Goal: Information Seeking & Learning: Find specific fact

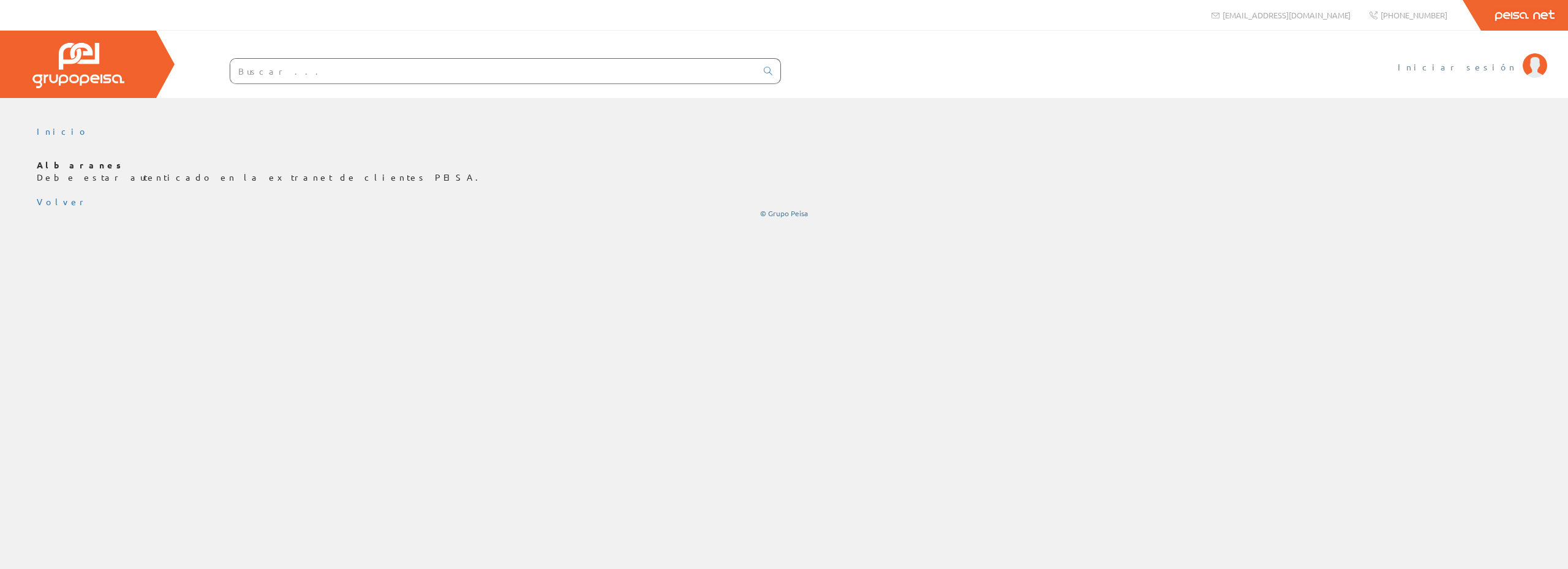
click at [1488, 69] on font "Iniciar sesión" at bounding box center [1457, 66] width 119 height 11
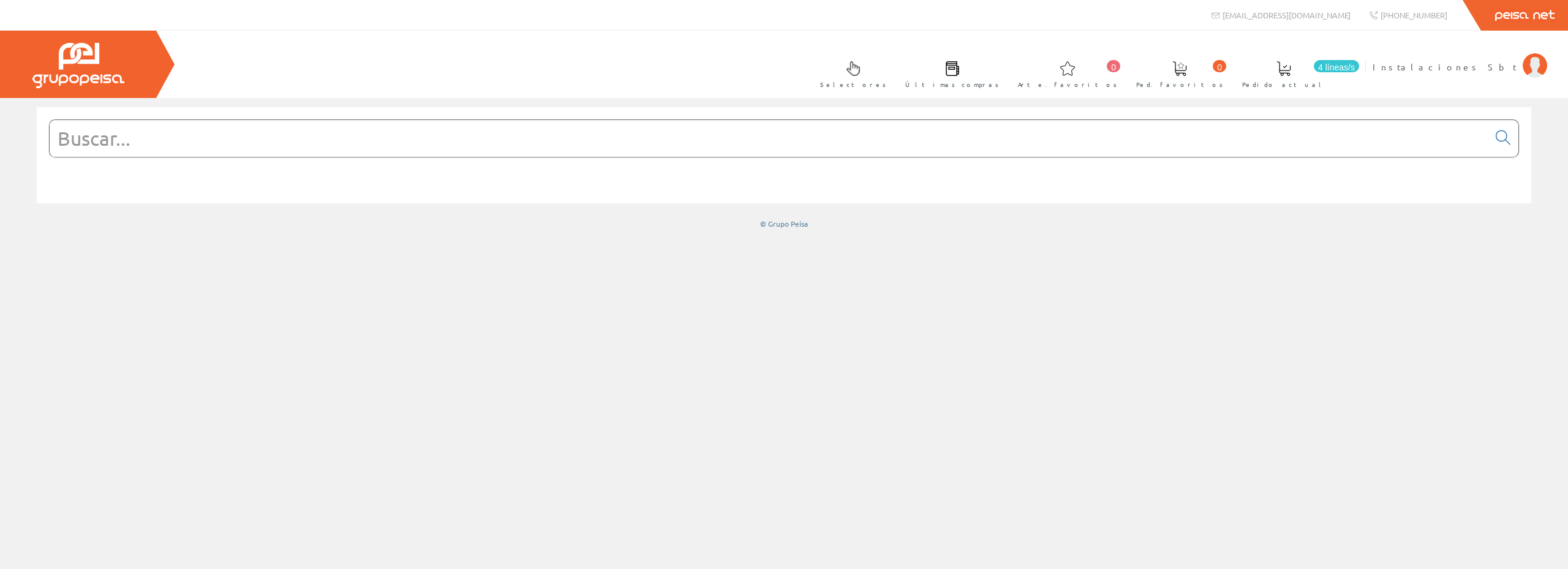
click at [1043, 131] on input "text" at bounding box center [769, 138] width 1439 height 37
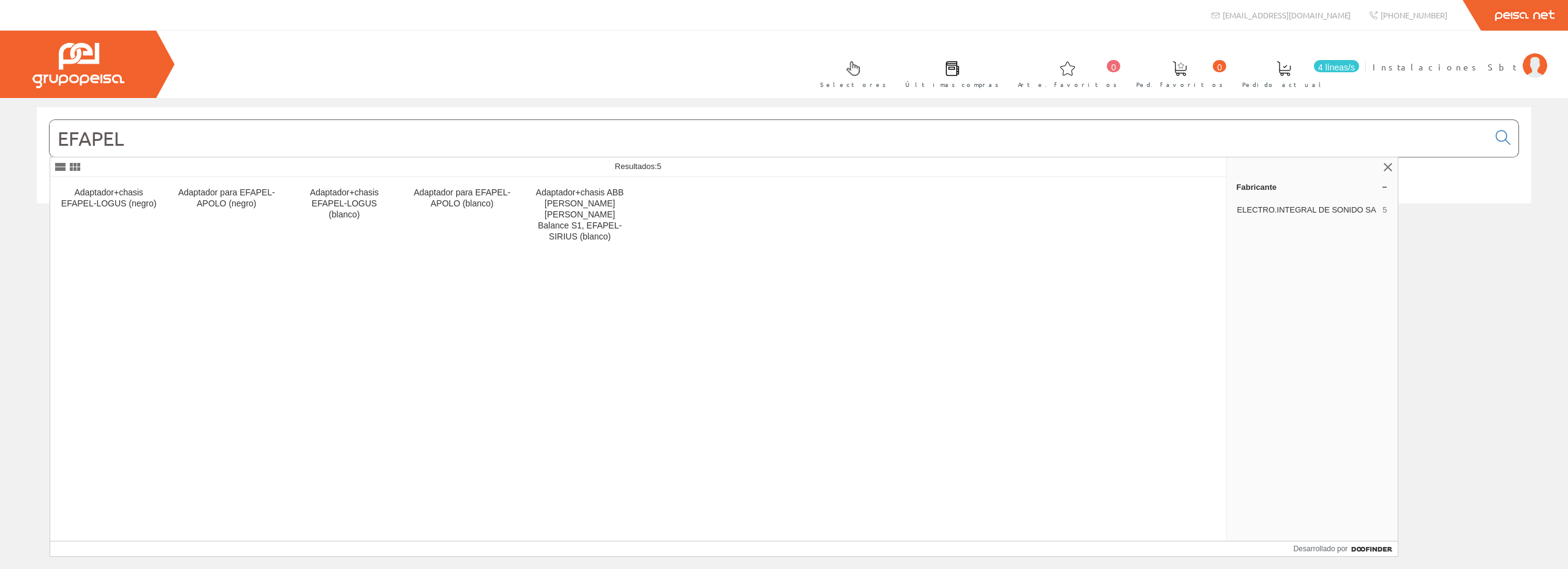
drag, startPoint x: 139, startPoint y: 146, endPoint x: 27, endPoint y: 134, distance: 112.6
click at [27, 134] on div "EFAPEL © Grupo Peisa" at bounding box center [784, 168] width 1568 height 122
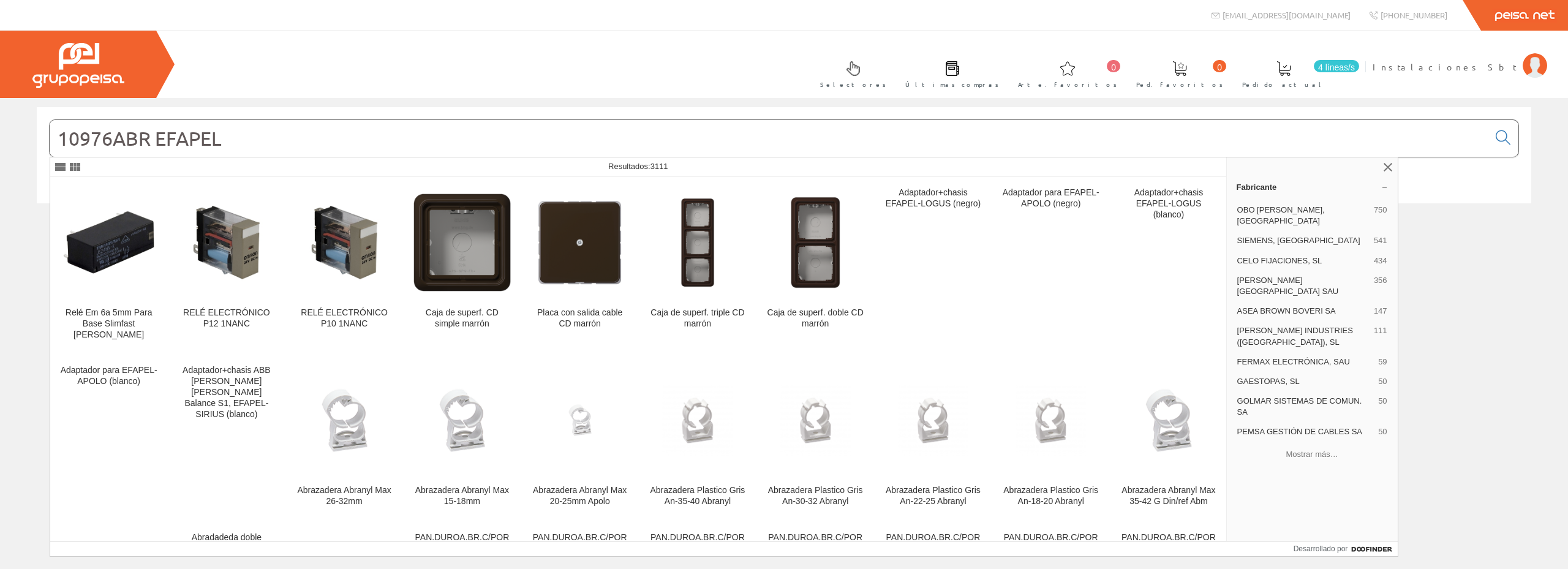
click at [112, 138] on input "10976ABR EFAPEL" at bounding box center [769, 138] width 1439 height 37
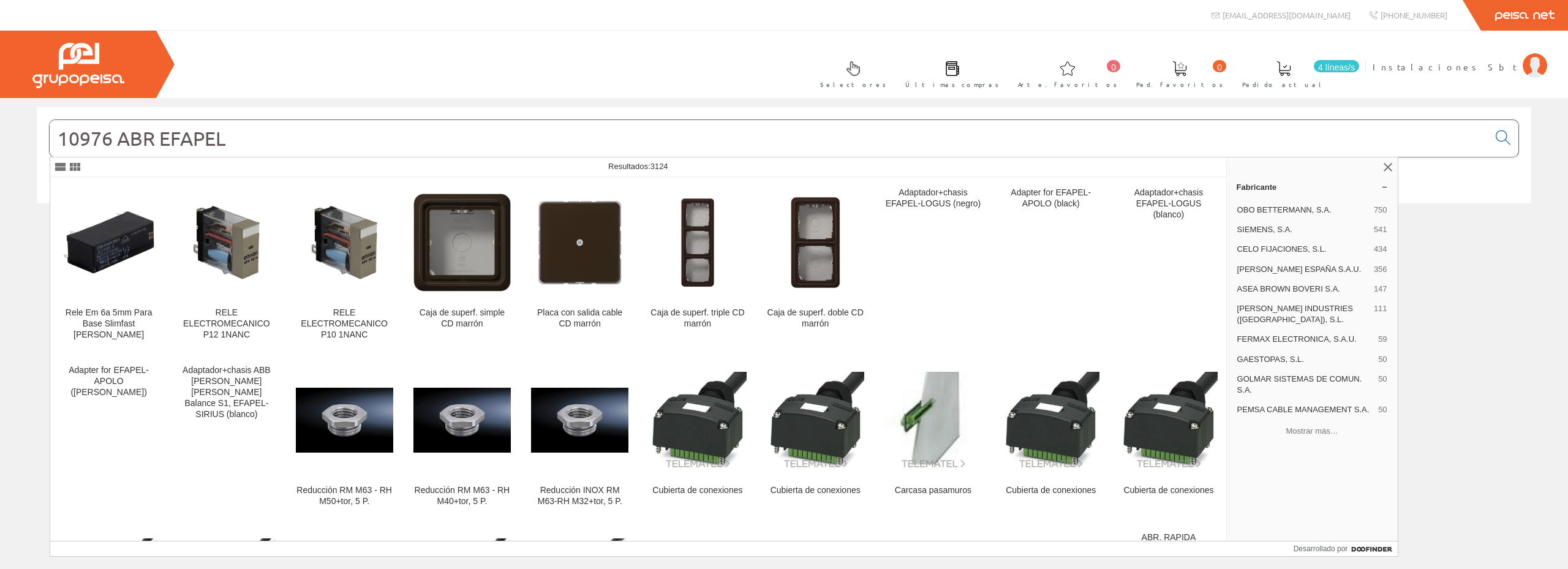
click at [136, 138] on input "10976 ABR EFAPEL" at bounding box center [769, 138] width 1439 height 37
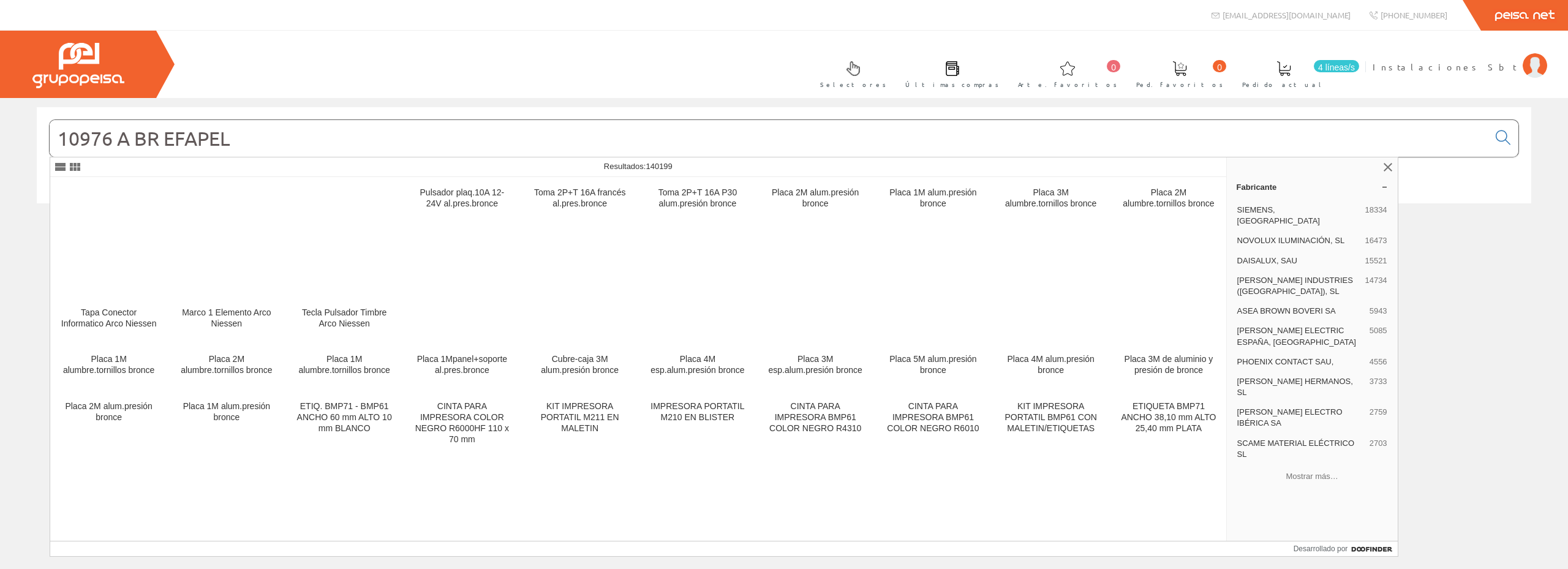
drag, startPoint x: 237, startPoint y: 146, endPoint x: 166, endPoint y: 146, distance: 71.0
click at [166, 146] on input "10976 A BR EFAPEL" at bounding box center [769, 138] width 1439 height 37
type input "10976 A BR"
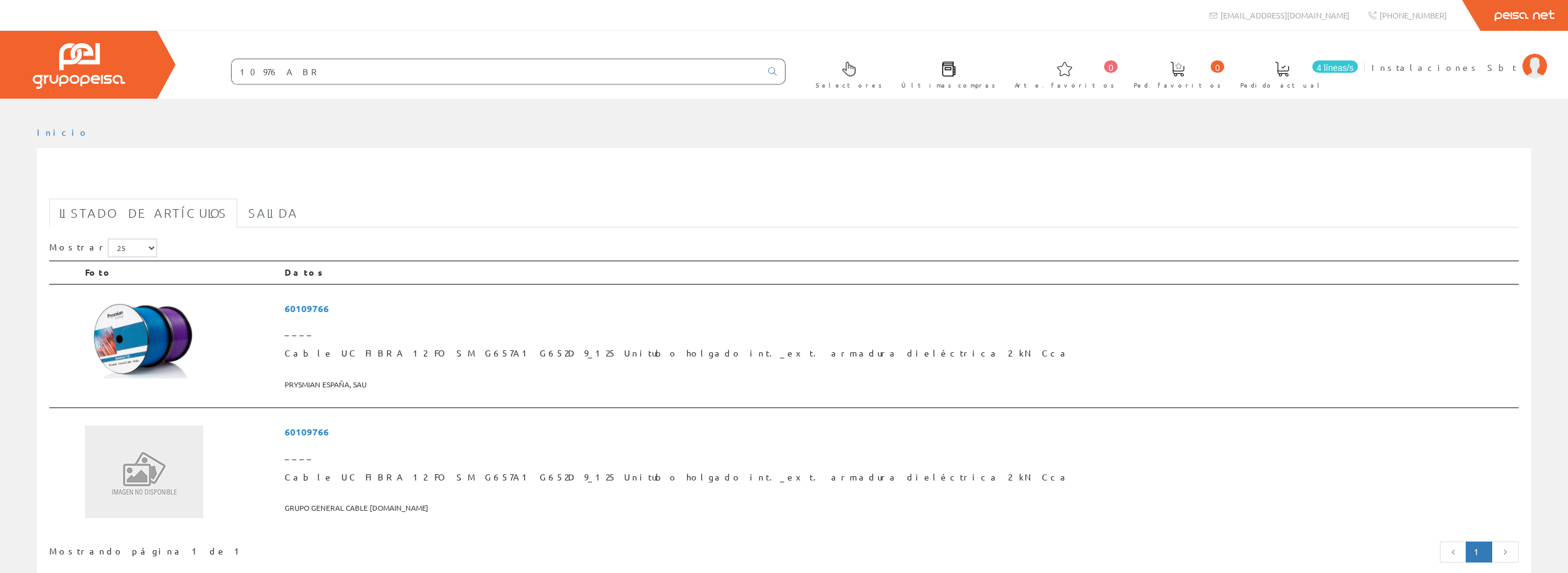
drag, startPoint x: 292, startPoint y: 73, endPoint x: 202, endPoint y: 72, distance: 90.0
click at [202, 72] on form "10976 A BR" at bounding box center [484, 72] width 604 height 26
paste input "text"
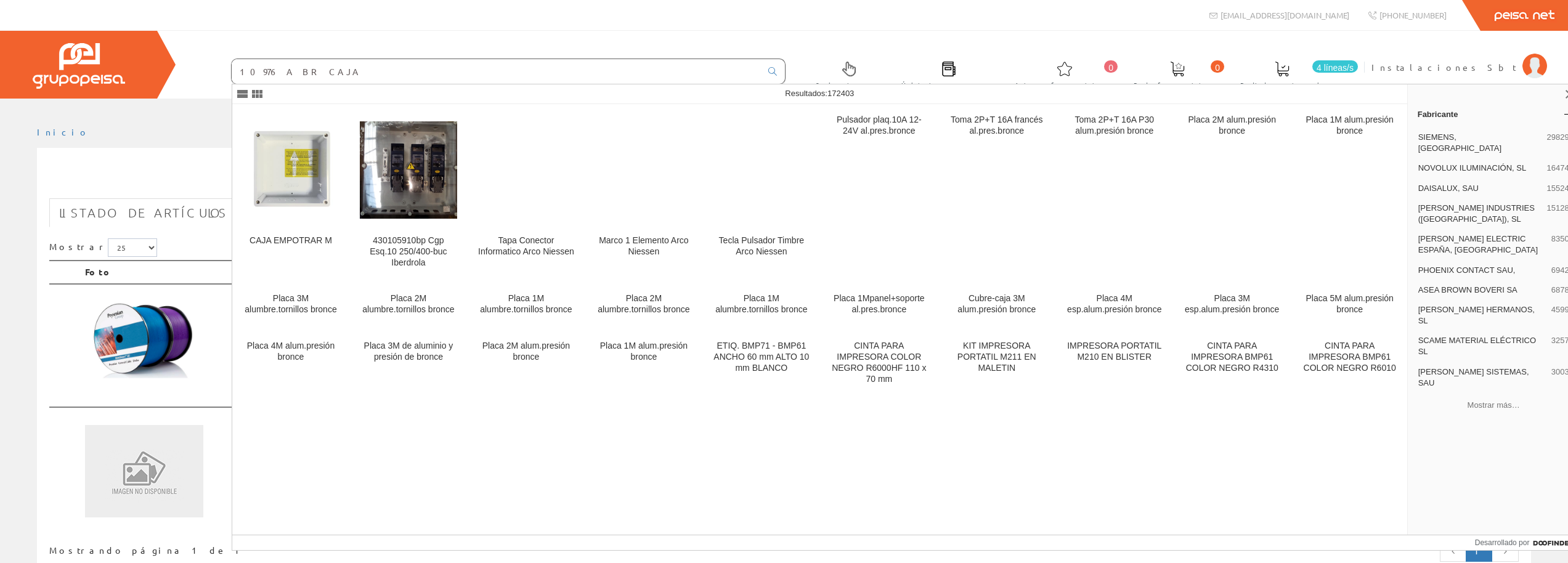
drag, startPoint x: 313, startPoint y: 74, endPoint x: 232, endPoint y: 74, distance: 81.0
click at [232, 74] on input "10976 A BR CAJA" at bounding box center [496, 72] width 529 height 25
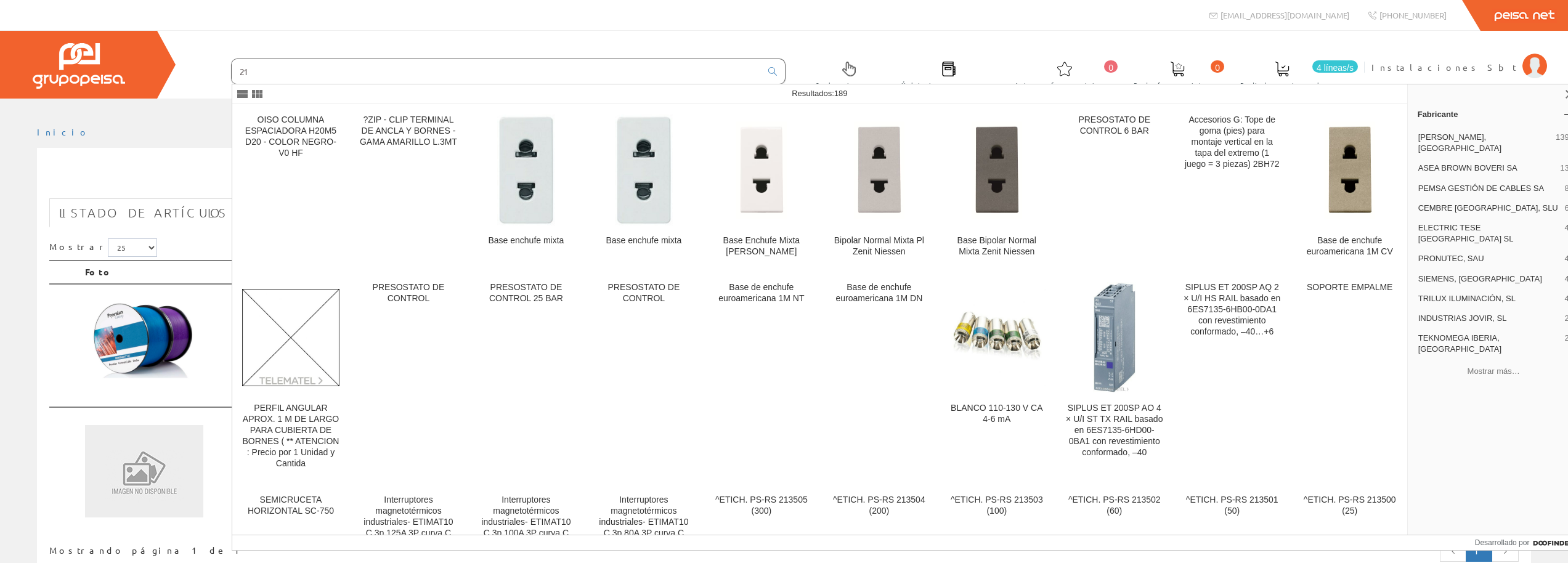
type input "2"
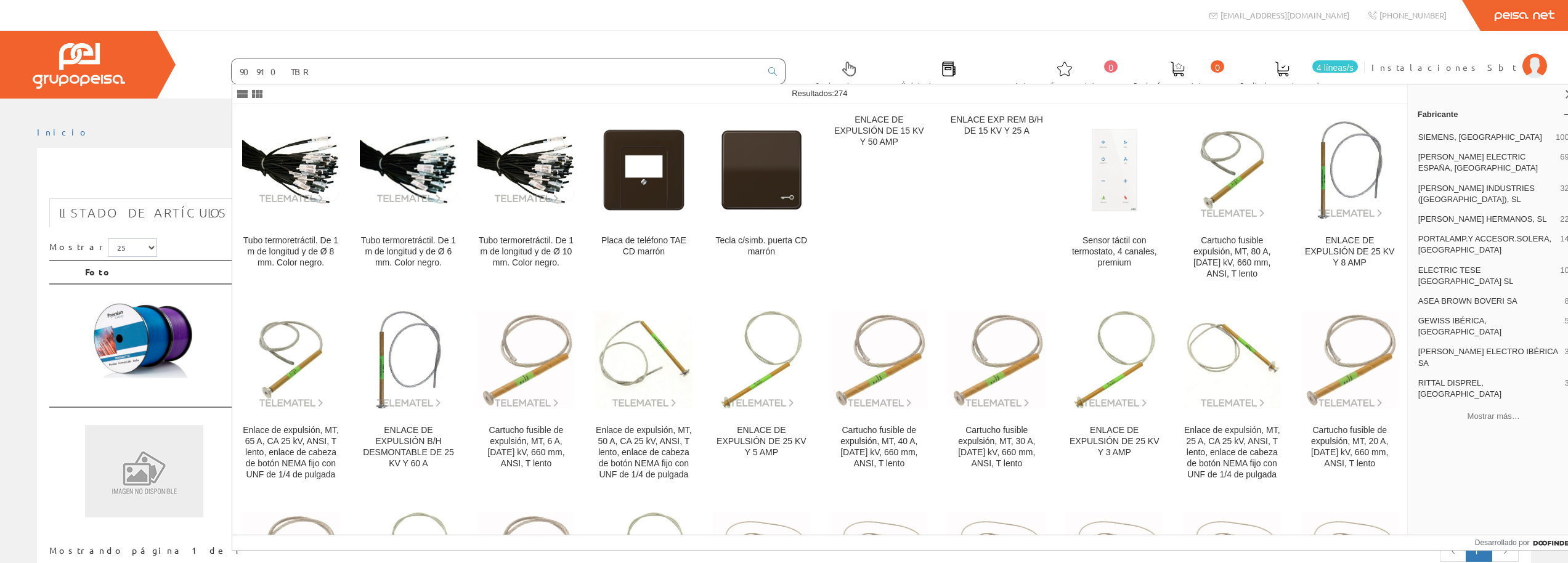
type input "90910 TBR"
